Goal: Transaction & Acquisition: Book appointment/travel/reservation

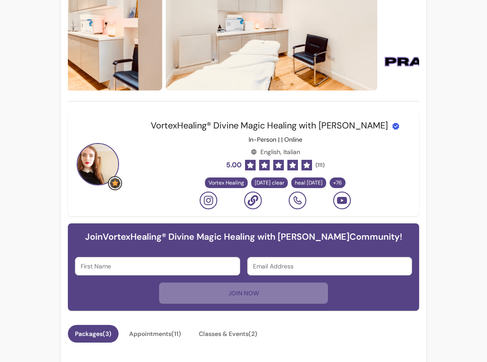
scroll to position [132, 0]
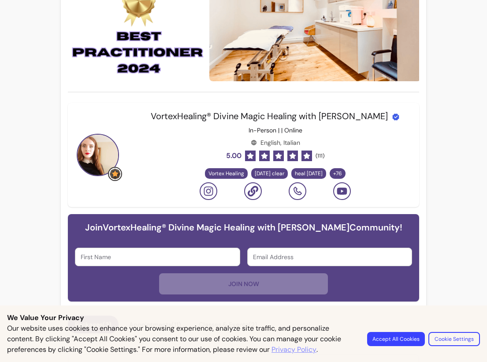
click at [212, 261] on input "First Name" at bounding box center [157, 256] width 153 height 9
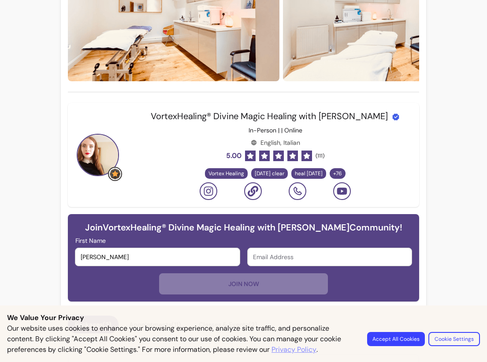
type input "[PERSON_NAME]"
click at [273, 259] on input "Email Address" at bounding box center [329, 256] width 153 height 9
type input "[EMAIL_ADDRESS][DOMAIN_NAME]"
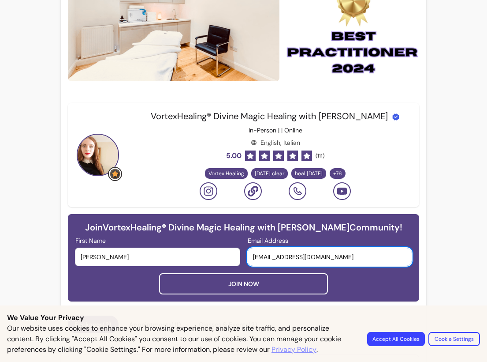
click at [239, 285] on button "JOIN NOW" at bounding box center [243, 283] width 168 height 21
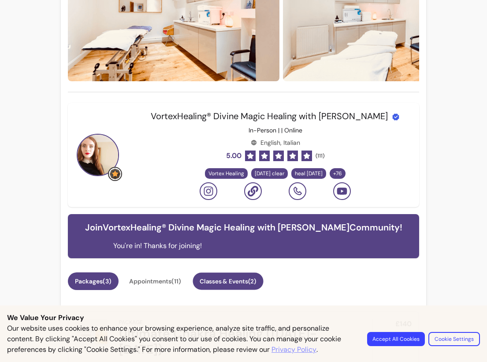
click at [228, 281] on button "Classes & Events ( 2 )" at bounding box center [228, 281] width 71 height 17
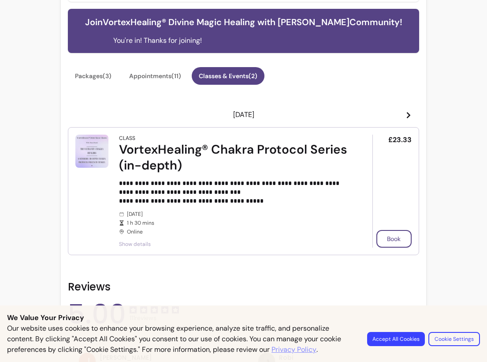
scroll to position [353, 0]
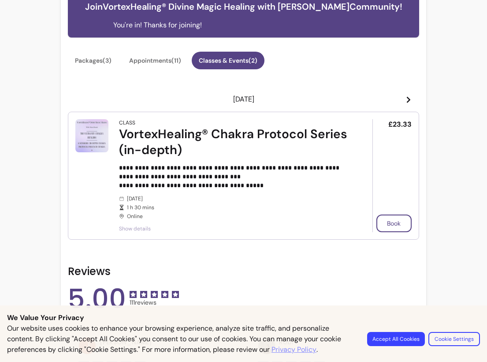
click at [135, 230] on span "Show details" at bounding box center [233, 228] width 229 height 7
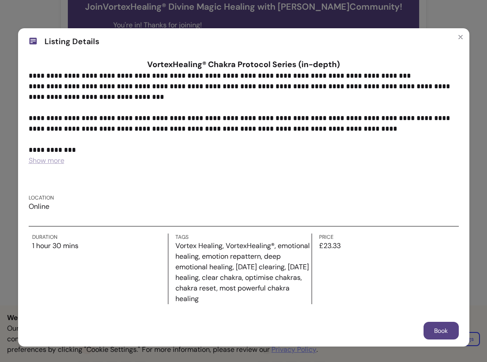
click at [53, 163] on span "Show more" at bounding box center [47, 160] width 36 height 9
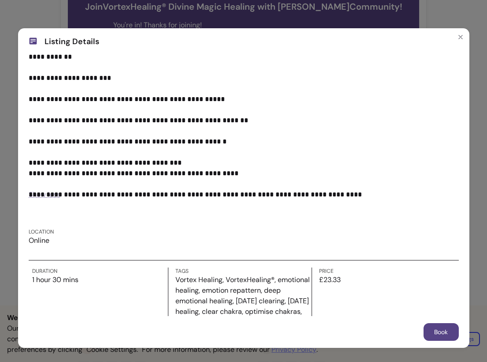
scroll to position [221, 0]
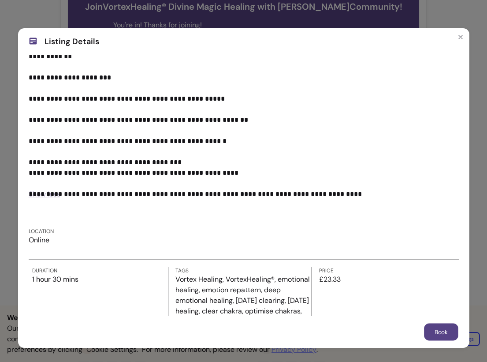
click at [437, 332] on button "Book" at bounding box center [441, 331] width 34 height 17
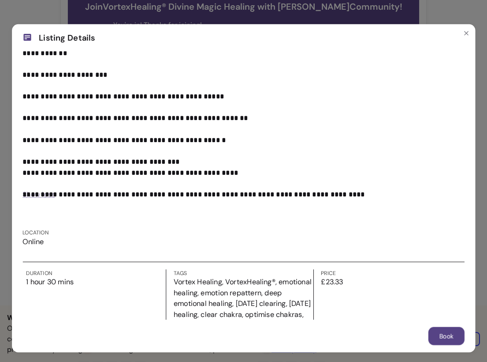
scroll to position [0, 0]
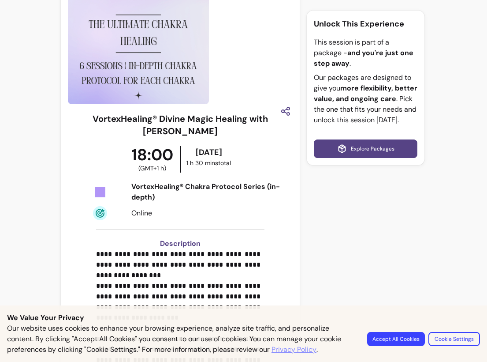
scroll to position [44, 0]
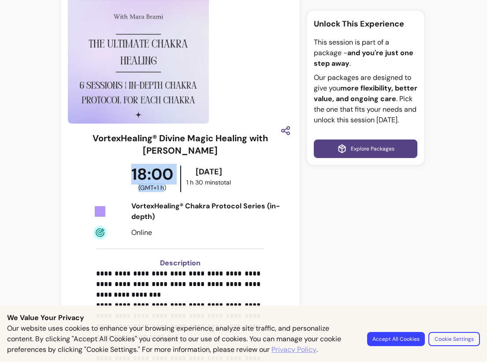
drag, startPoint x: 131, startPoint y: 159, endPoint x: 163, endPoint y: 173, distance: 34.7
click at [163, 173] on div "18:00 ( GMT+1 h )" at bounding box center [152, 178] width 56 height 26
click at [236, 46] on div at bounding box center [180, 52] width 225 height 141
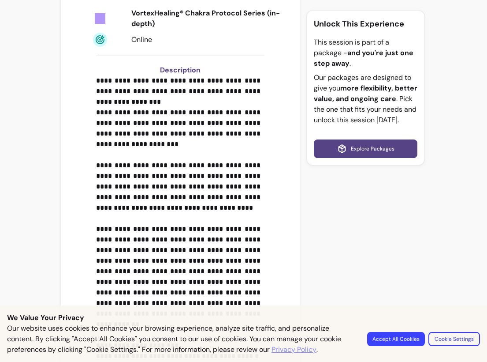
scroll to position [0, 0]
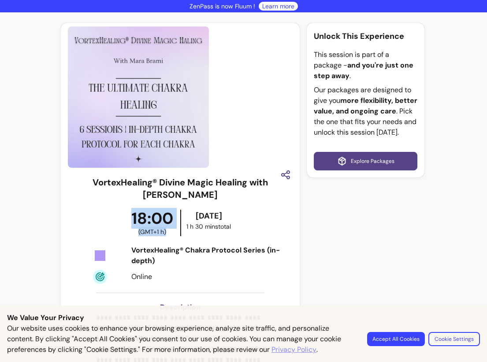
drag, startPoint x: 129, startPoint y: 203, endPoint x: 172, endPoint y: 227, distance: 49.6
